Goal: Check status: Check status

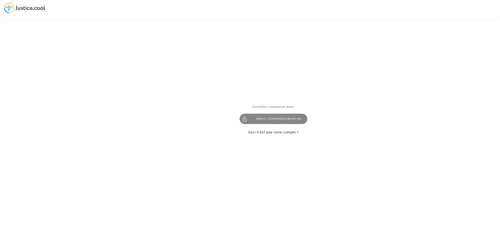
click at [285, 120] on div "imitxelena@reclamapormi.com" at bounding box center [274, 119] width 68 height 10
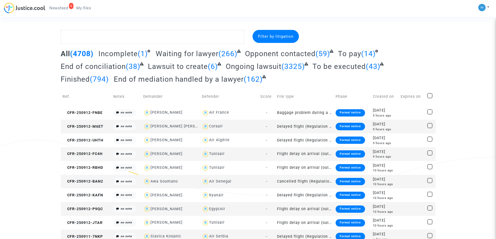
click at [352, 56] on span "To pay" at bounding box center [349, 53] width 23 height 9
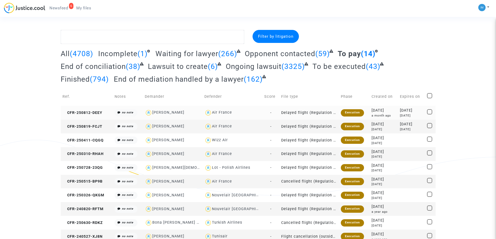
click at [323, 113] on td "Delayed flight (Regulation EC 261/2004)" at bounding box center [309, 113] width 60 height 14
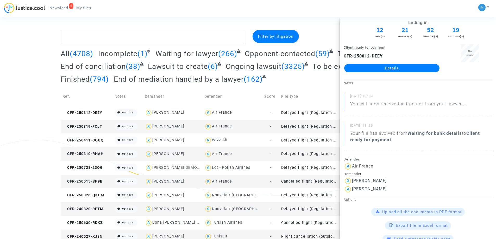
click at [311, 125] on td "Delayed flight (Regulation EC 261/2004)" at bounding box center [309, 127] width 60 height 14
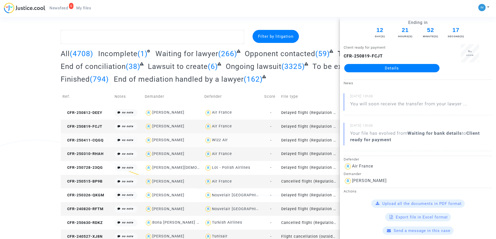
click at [322, 137] on td "Delayed flight (Regulation EC 261/2004)" at bounding box center [309, 141] width 60 height 14
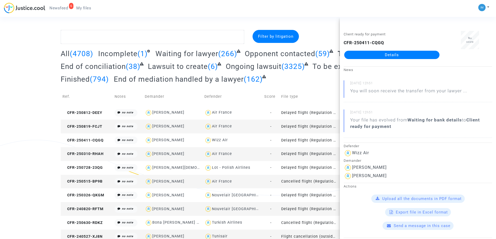
click at [315, 156] on td "Delayed flight (Regulation EC 261/2004)" at bounding box center [309, 154] width 60 height 14
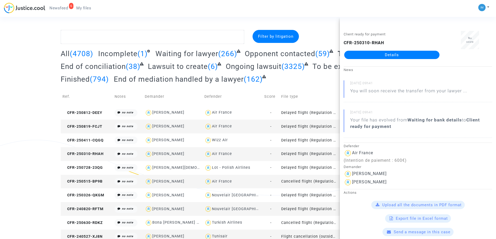
click at [0, 124] on div "Filter by litigation All (4708) Incomplete (1) Waiting for lawyer (266) Opponen…" at bounding box center [248, 164] width 496 height 269
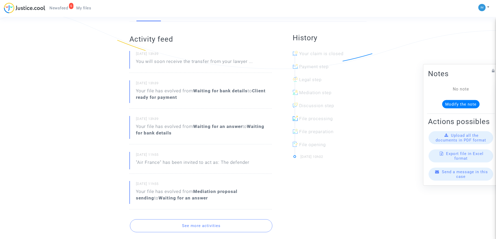
scroll to position [156, 0]
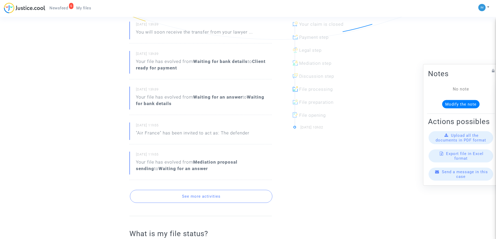
click at [190, 198] on button "See more activities" at bounding box center [201, 196] width 142 height 13
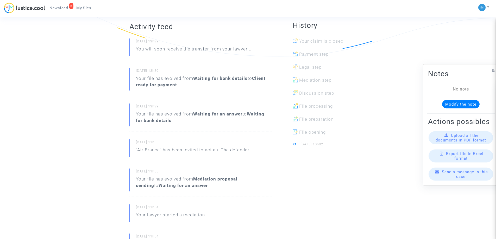
scroll to position [104, 0]
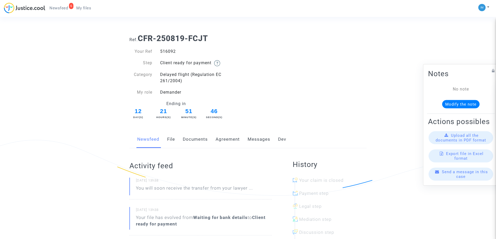
click at [255, 135] on link "Messages" at bounding box center [259, 139] width 23 height 17
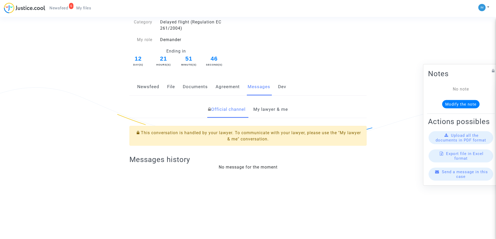
scroll to position [104, 0]
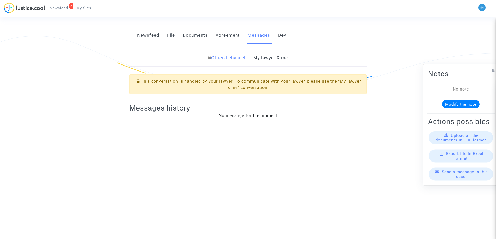
click at [140, 34] on link "Newsfeed" at bounding box center [148, 35] width 22 height 17
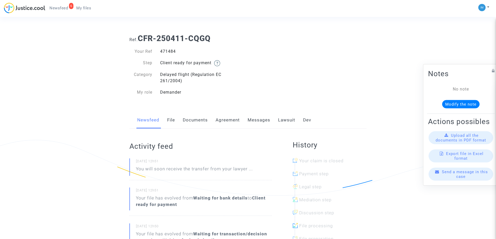
click at [287, 117] on link "Lawsuit" at bounding box center [286, 120] width 17 height 17
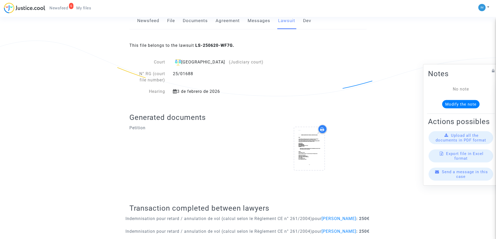
scroll to position [156, 0]
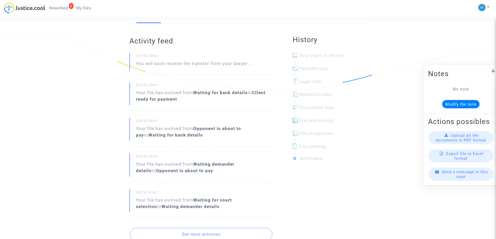
scroll to position [156, 0]
